Goal: Task Accomplishment & Management: Use online tool/utility

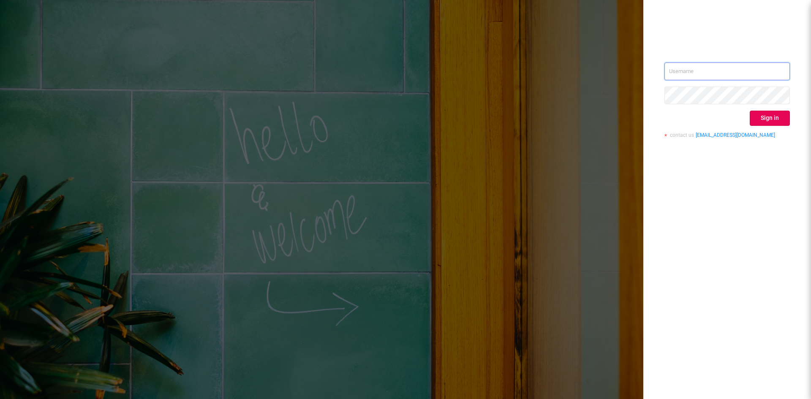
type input "[EMAIL_ADDRESS][DOMAIN_NAME]"
click at [765, 122] on button "Sign in" at bounding box center [770, 118] width 40 height 15
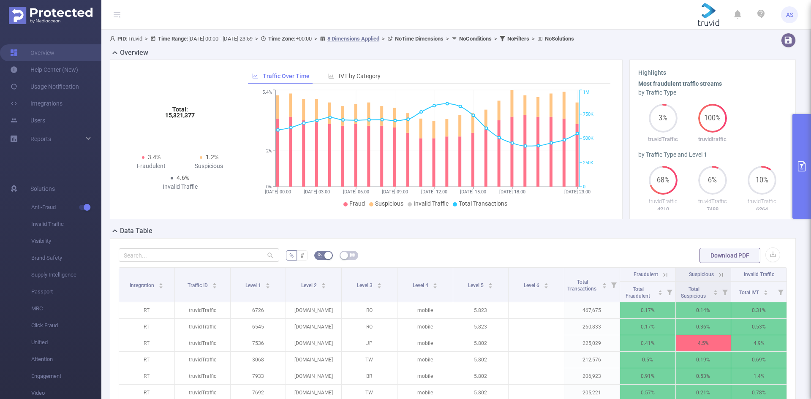
click at [805, 169] on icon "primary" at bounding box center [802, 166] width 8 height 10
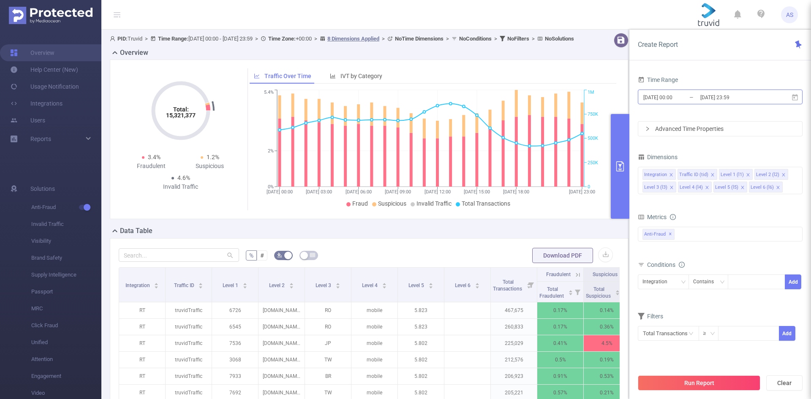
click at [724, 94] on input "[DATE] 23:59" at bounding box center [734, 97] width 68 height 11
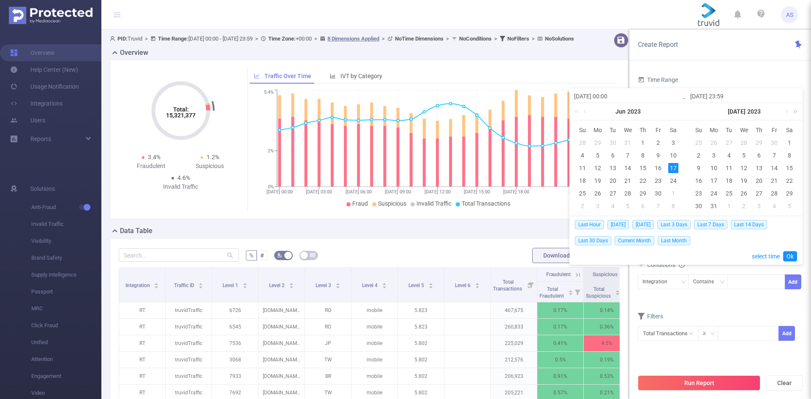
click at [794, 111] on link at bounding box center [793, 111] width 11 height 17
click at [681, 112] on link at bounding box center [677, 111] width 11 height 17
click at [787, 111] on link at bounding box center [786, 111] width 8 height 17
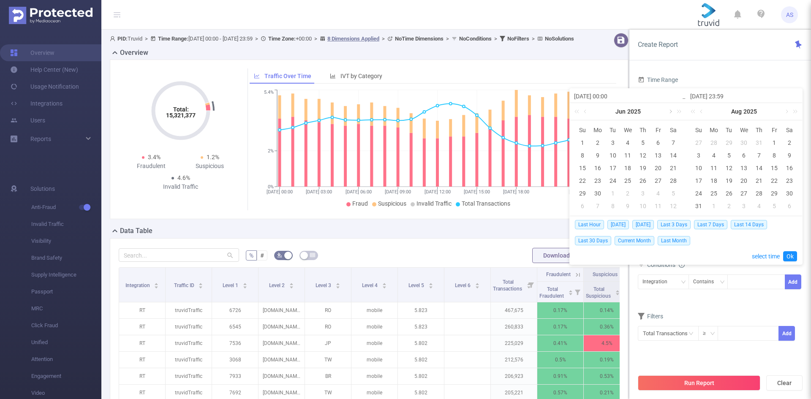
click at [670, 111] on link at bounding box center [670, 111] width 8 height 17
click at [700, 188] on div "24" at bounding box center [699, 193] width 10 height 10
click at [696, 204] on div "31" at bounding box center [699, 206] width 10 height 10
type input "[DATE] 00:00"
type input "[DATE] 23:59"
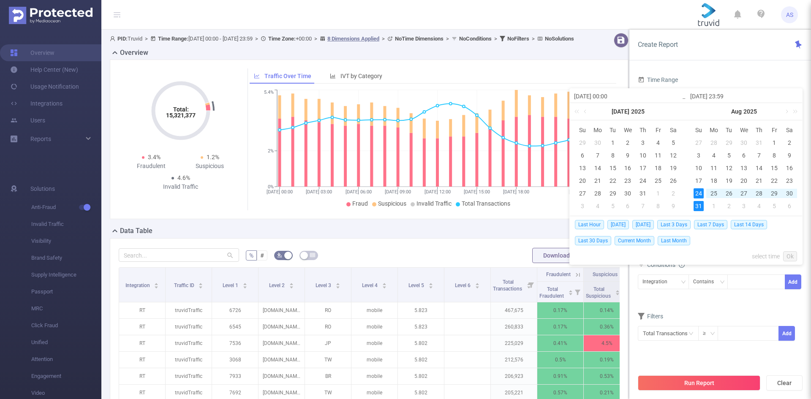
type input "[DATE] 00:00"
type input "[DATE] 23:59"
click at [792, 257] on link "Ok" at bounding box center [790, 256] width 14 height 10
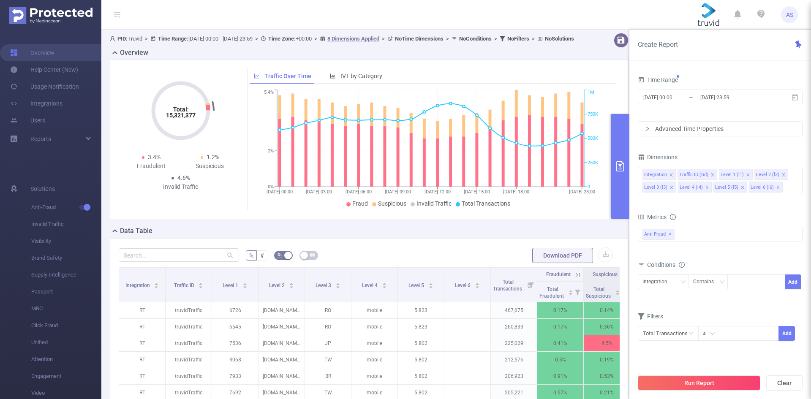
click at [698, 383] on button "Run Report" at bounding box center [699, 383] width 123 height 15
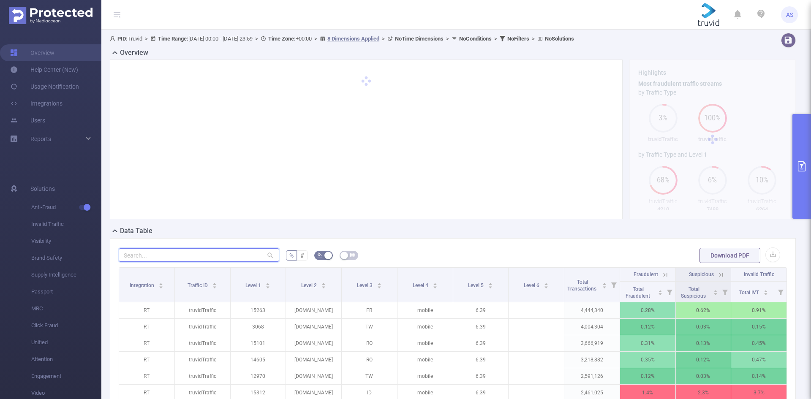
click at [221, 251] on input "text" at bounding box center [199, 255] width 161 height 14
paste input "[DOMAIN_NAME]"
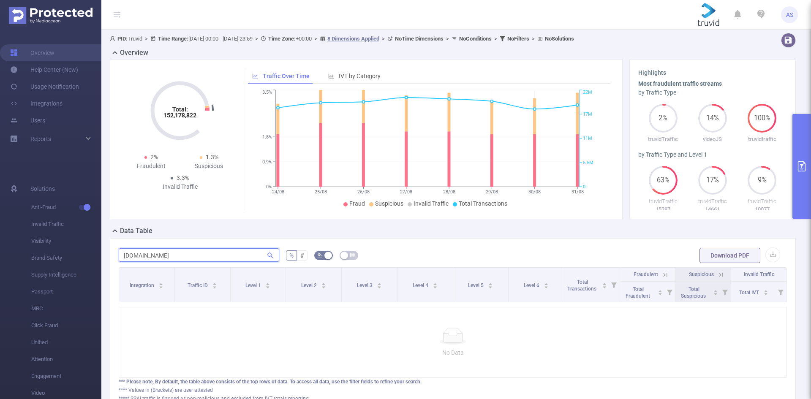
click at [127, 259] on input "[DOMAIN_NAME]" at bounding box center [199, 255] width 161 height 14
click at [135, 255] on input "[DOMAIN_NAME]" at bounding box center [199, 255] width 161 height 14
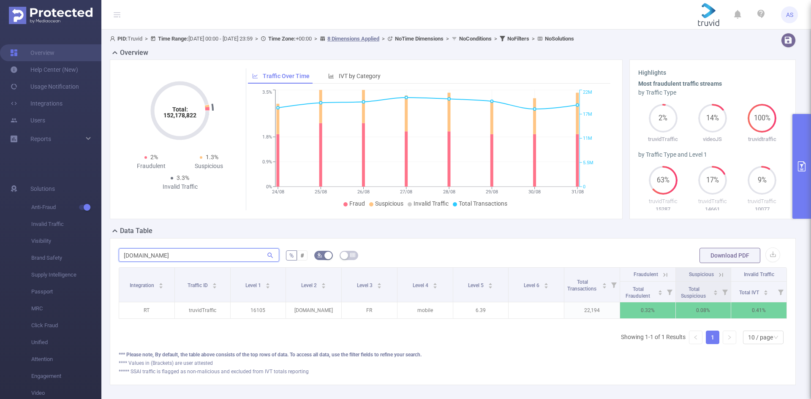
type input "[DOMAIN_NAME]"
click at [796, 162] on button "primary" at bounding box center [802, 166] width 19 height 105
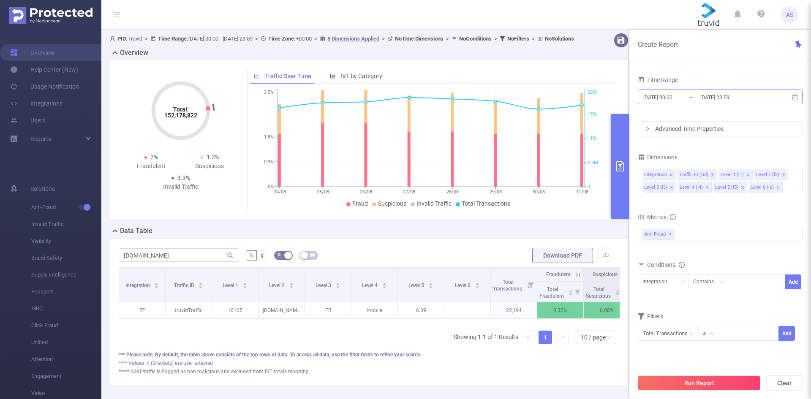
click at [719, 94] on input "[DATE] 23:59" at bounding box center [734, 97] width 68 height 11
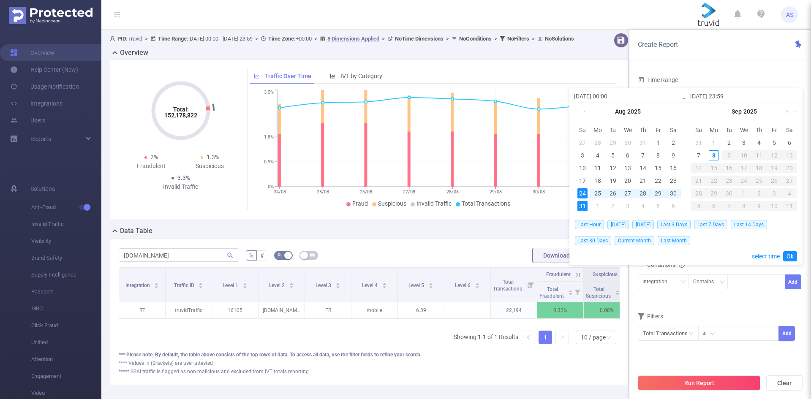
click at [582, 192] on div "24" at bounding box center [583, 193] width 10 height 10
click at [701, 155] on div "7" at bounding box center [699, 155] width 10 height 10
type input "[DATE] 23:59"
click at [792, 253] on link "Ok" at bounding box center [790, 256] width 14 height 10
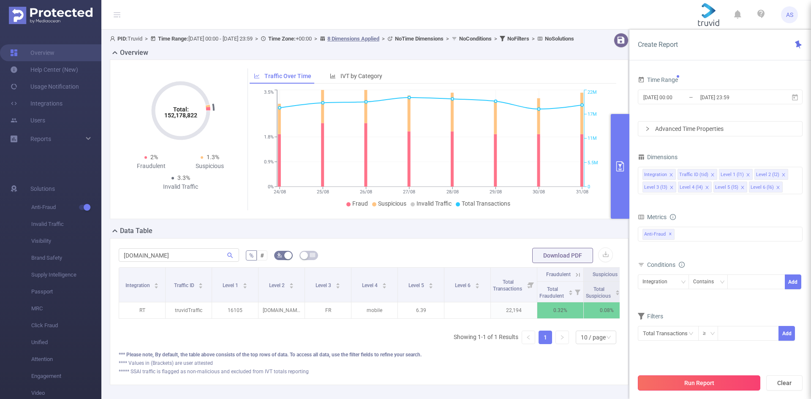
click at [726, 379] on button "Run Report" at bounding box center [699, 383] width 123 height 15
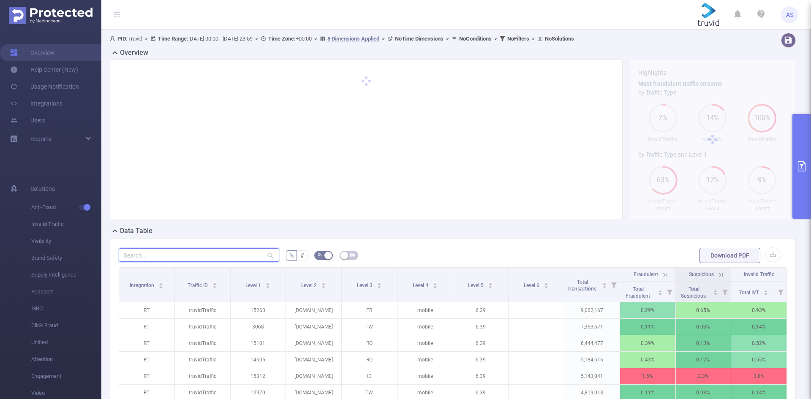
click at [172, 254] on input "text" at bounding box center [199, 255] width 161 height 14
paste input "[DOMAIN_NAME]"
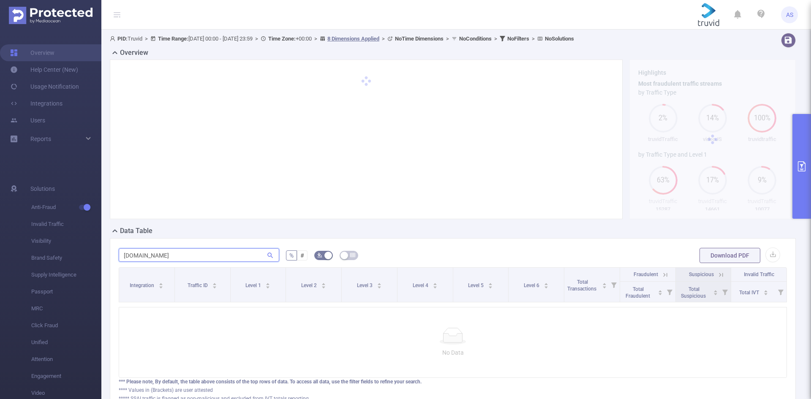
click at [135, 256] on input "[DOMAIN_NAME]" at bounding box center [199, 255] width 161 height 14
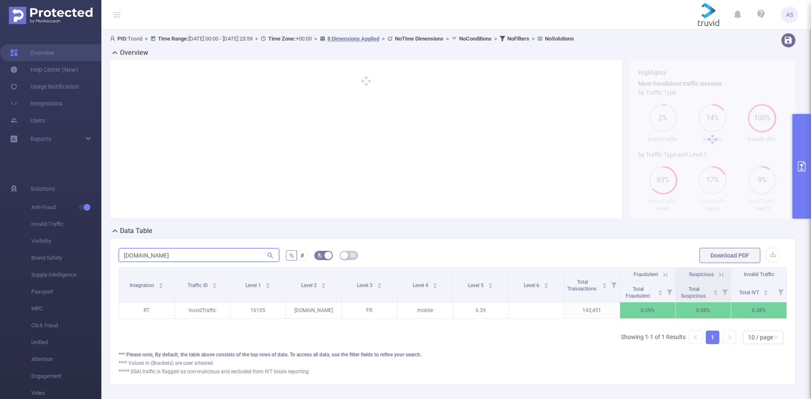
type input "[DOMAIN_NAME]"
